Goal: Information Seeking & Learning: Learn about a topic

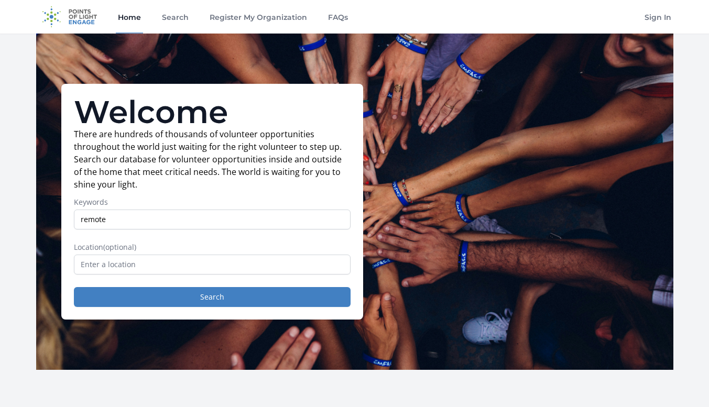
type input "remote"
click at [173, 265] on input "text" at bounding box center [212, 265] width 277 height 20
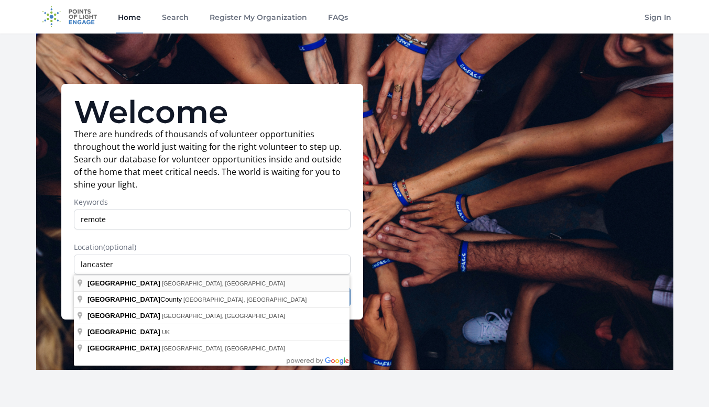
type input "[GEOGRAPHIC_DATA], [GEOGRAPHIC_DATA], [GEOGRAPHIC_DATA]"
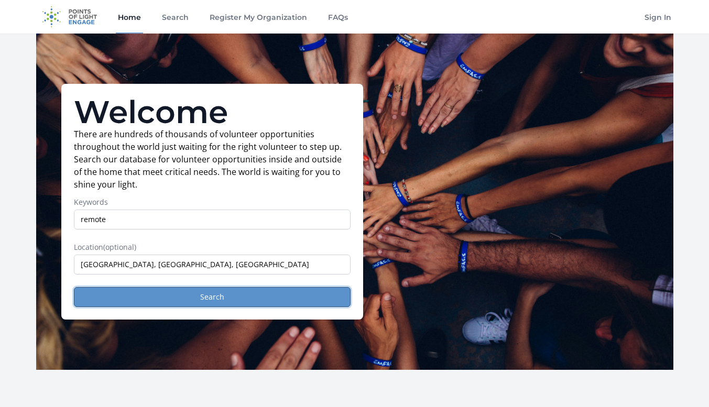
click at [120, 293] on button "Search" at bounding box center [212, 297] width 277 height 20
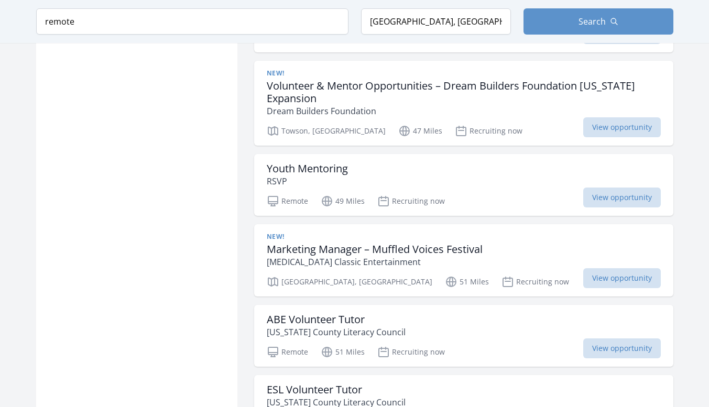
scroll to position [1031, 0]
click at [615, 194] on span "View opportunity" at bounding box center [622, 197] width 78 height 20
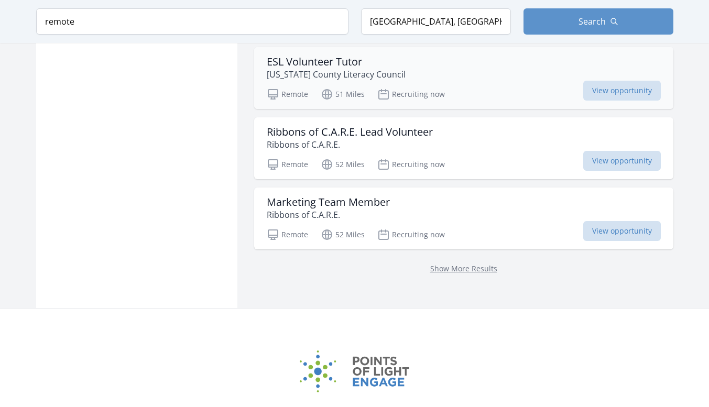
scroll to position [1440, 0]
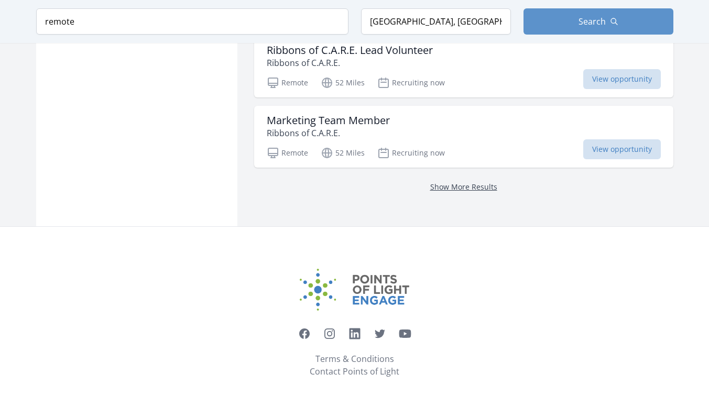
click at [457, 189] on link "Show More Results" at bounding box center [463, 187] width 67 height 10
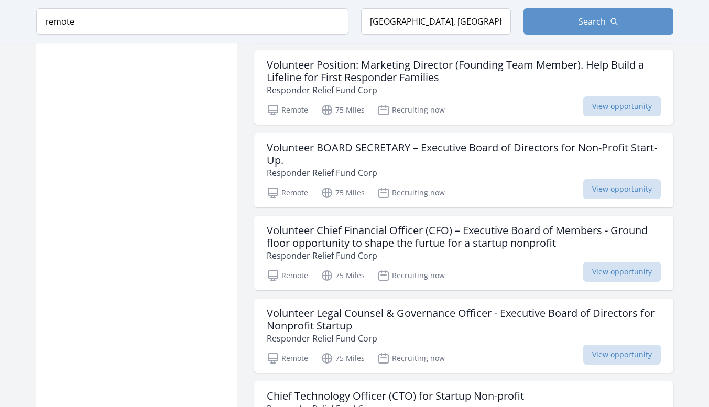
scroll to position [2032, 0]
